Goal: Navigation & Orientation: Understand site structure

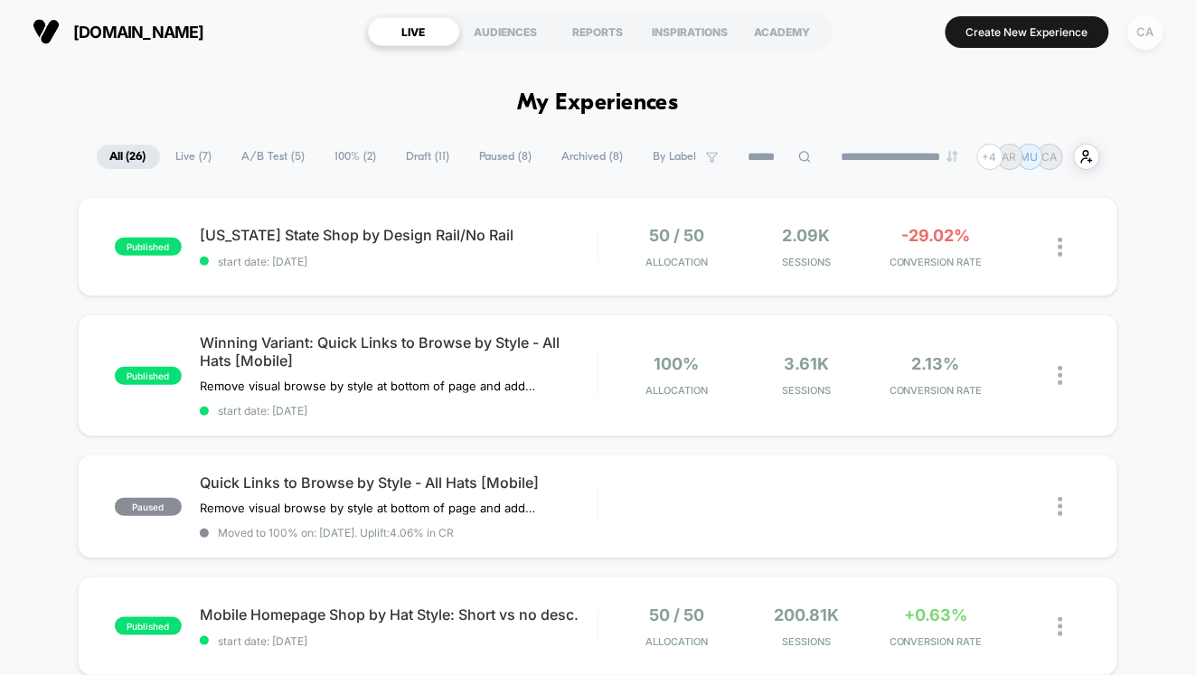
click at [1140, 41] on div "CA" at bounding box center [1145, 31] width 35 height 35
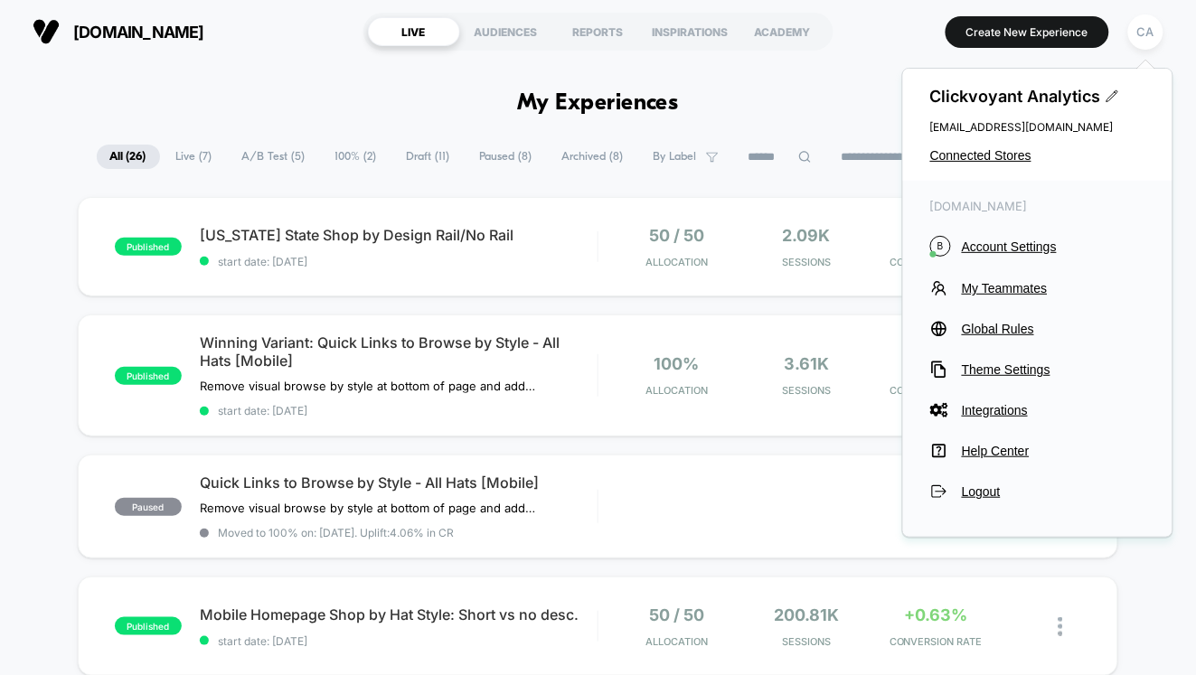
click at [830, 52] on section "LIVE AUDIENCES REPORTS INSPIRATIONS ACADEMY" at bounding box center [598, 31] width 470 height 45
